Goal: Task Accomplishment & Management: Complete application form

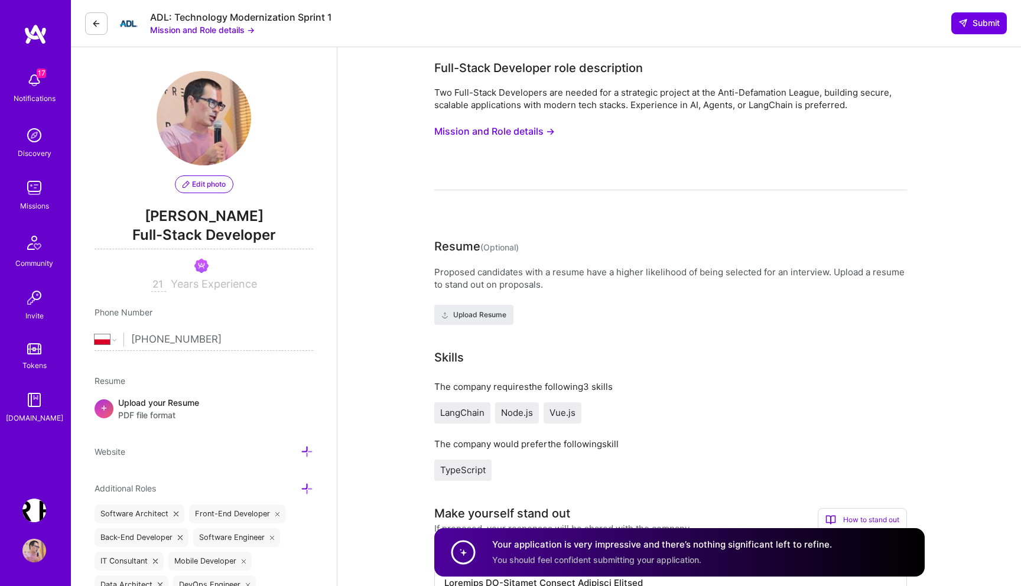
select select "PL"
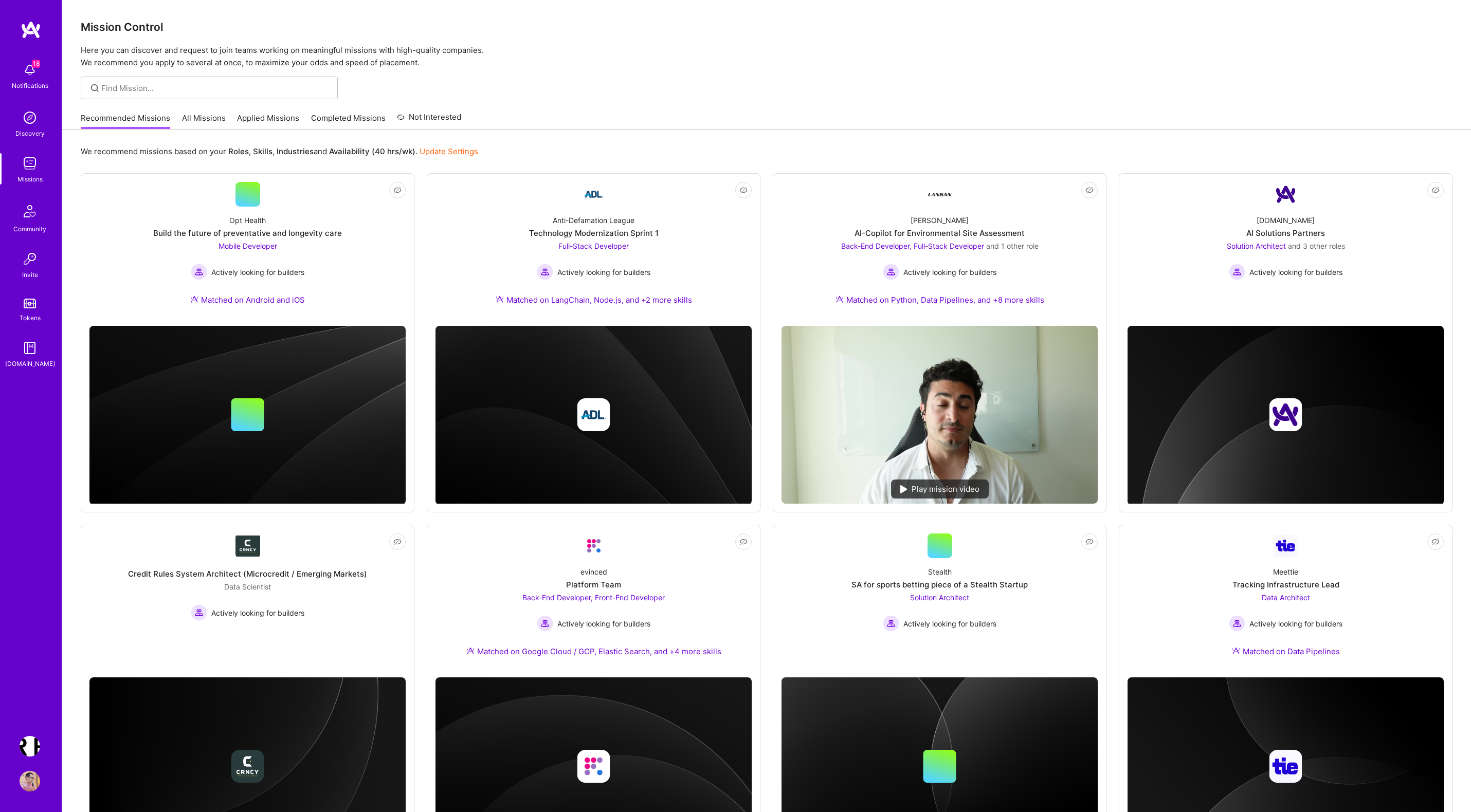
click at [1003, 110] on div "Recommended Missions All Missions Applied Missions Completed Missions Not Inter…" at bounding box center [766, 117] width 1372 height 22
